Goal: Information Seeking & Learning: Learn about a topic

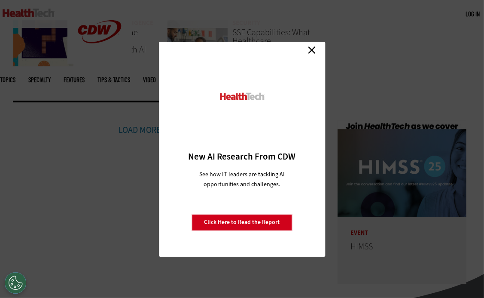
scroll to position [2037, 0]
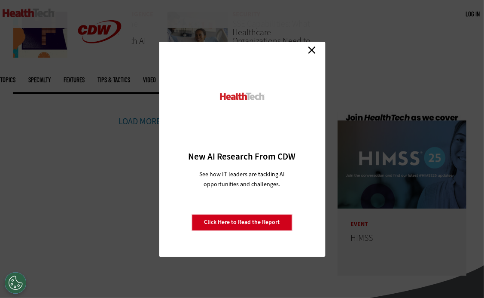
click at [312, 45] on link "Close" at bounding box center [311, 50] width 13 height 13
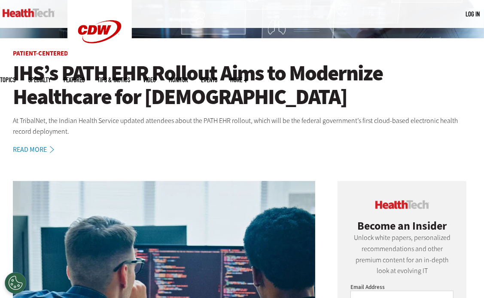
scroll to position [207, 0]
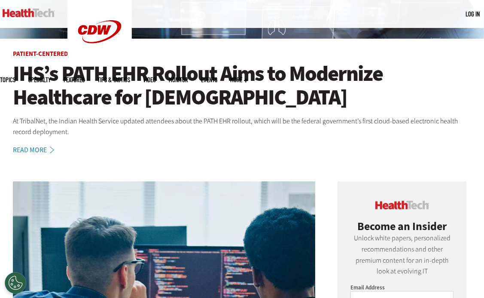
click at [44, 147] on link "Read More" at bounding box center [38, 149] width 51 height 7
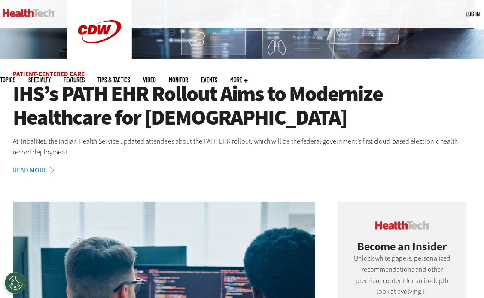
scroll to position [167, 0]
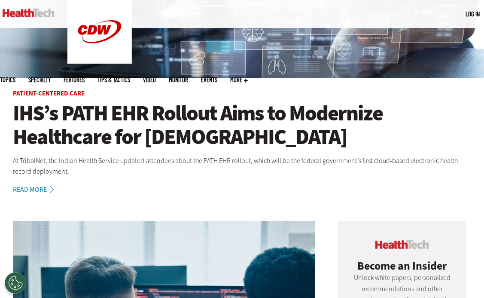
drag, startPoint x: 0, startPoint y: 0, endPoint x: 422, endPoint y: 216, distance: 474.0
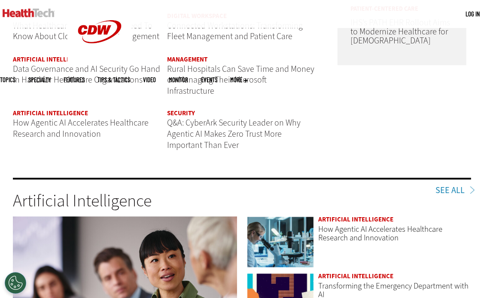
scroll to position [1225, 0]
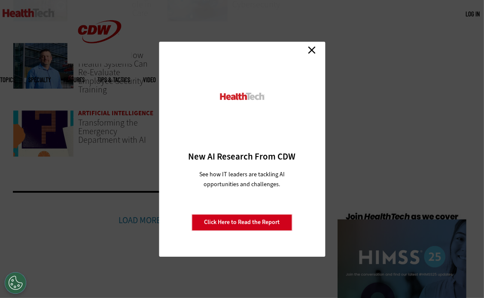
scroll to position [1939, 0]
click at [313, 52] on link "Close" at bounding box center [311, 50] width 13 height 13
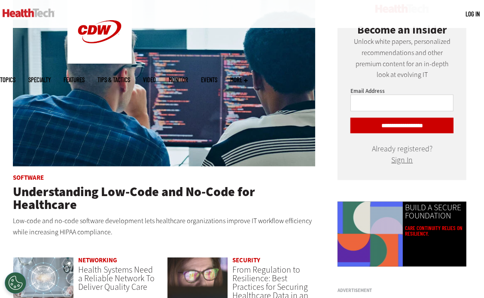
scroll to position [404, 0]
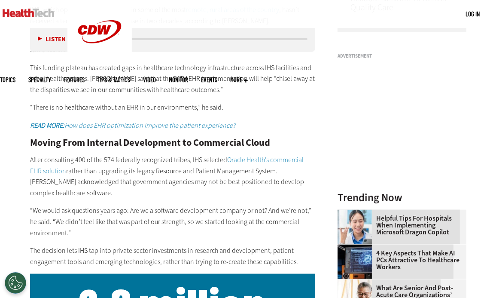
scroll to position [764, 0]
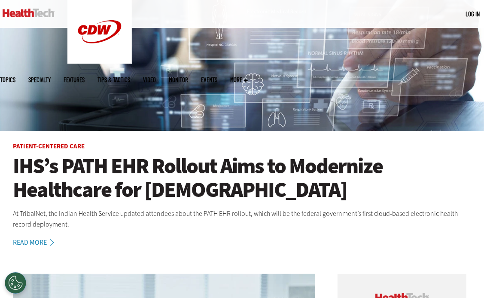
click at [38, 243] on link "Read More" at bounding box center [38, 242] width 51 height 7
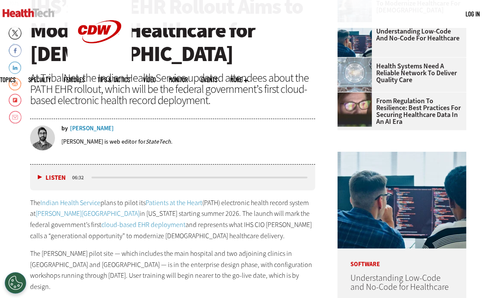
scroll to position [294, 0]
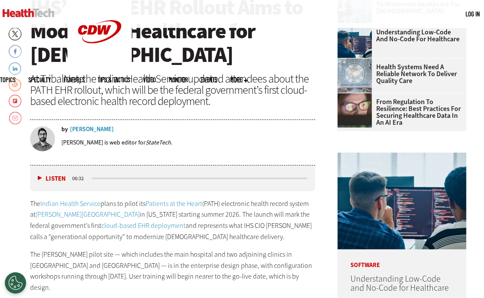
click at [37, 177] on div "Listen Pause" at bounding box center [54, 177] width 34 height 9
click at [38, 175] on button "Listen" at bounding box center [52, 178] width 28 height 6
click at [41, 176] on button "Pause" at bounding box center [51, 178] width 27 height 6
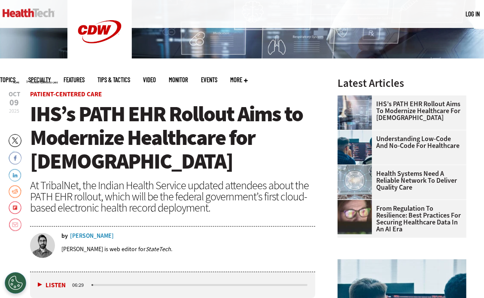
scroll to position [186, 0]
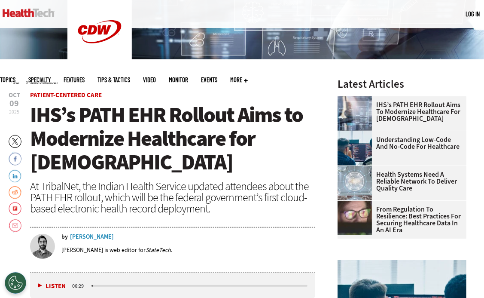
click at [271, 196] on div "At TribalNet, the Indian Health Service updated attendees about the PATH EHR ro…" at bounding box center [172, 196] width 285 height 33
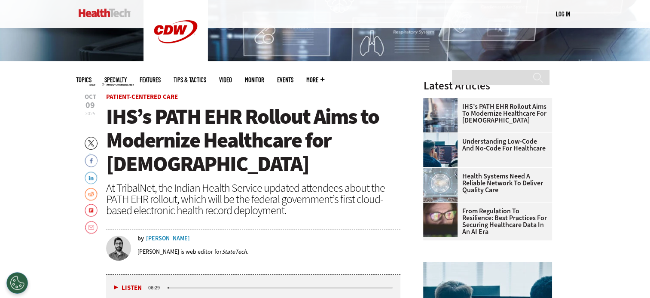
scroll to position [172, 0]
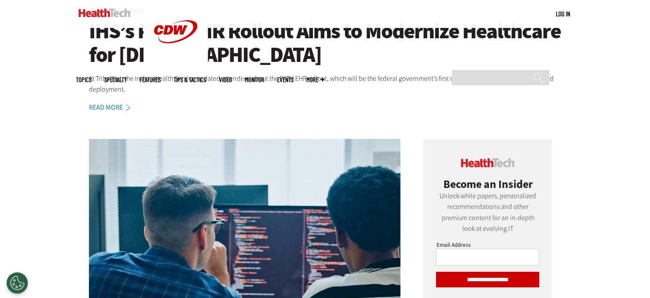
scroll to position [305, 0]
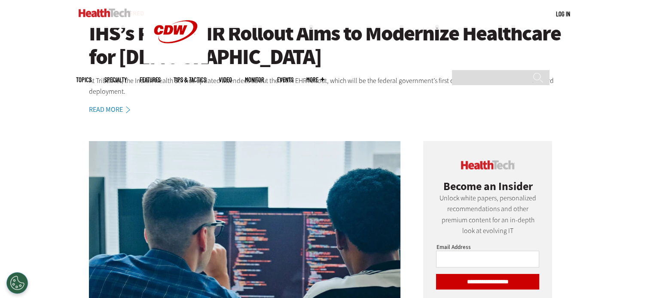
click at [122, 107] on link "Read More" at bounding box center [114, 109] width 51 height 7
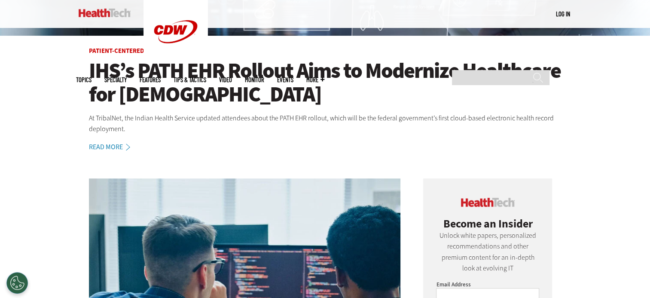
scroll to position [268, 0]
